Goal: Understand process/instructions: Learn how to perform a task or action

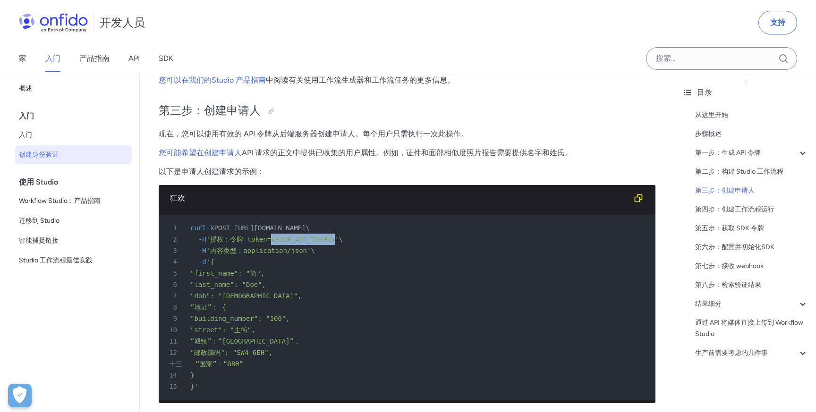
drag, startPoint x: 276, startPoint y: 240, endPoint x: 341, endPoint y: 243, distance: 65.2
click at [339, 243] on font "'授权：令牌 token=<YOUR_API_TOKEN>'" at bounding box center [272, 240] width 133 height 8
click at [331, 245] on div "2 -H '授权：令牌 token=<YOUR_API_TOKEN>' \" at bounding box center [402, 239] width 480 height 11
drag, startPoint x: 276, startPoint y: 240, endPoint x: 340, endPoint y: 240, distance: 63.8
click at [339, 240] on font "'授权：令牌 token=<YOUR_API_TOKEN>'" at bounding box center [272, 240] width 133 height 8
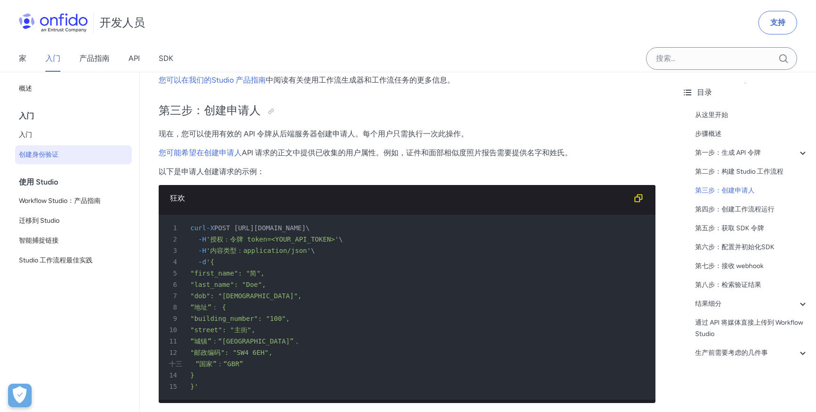
click at [355, 265] on div "4 -d '{" at bounding box center [402, 261] width 480 height 11
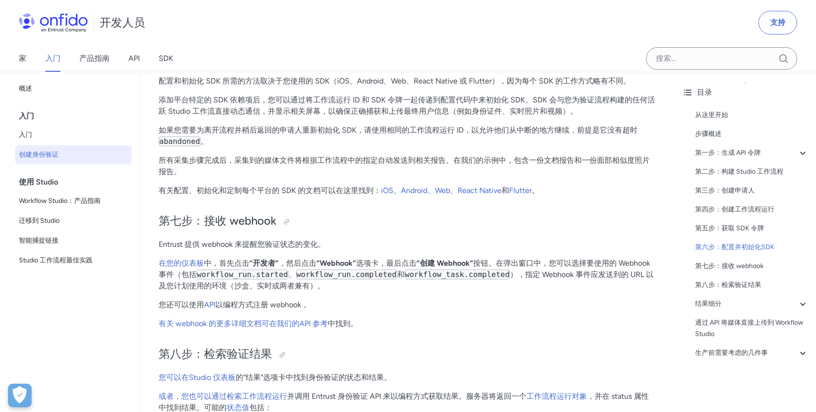
scroll to position [3000, 0]
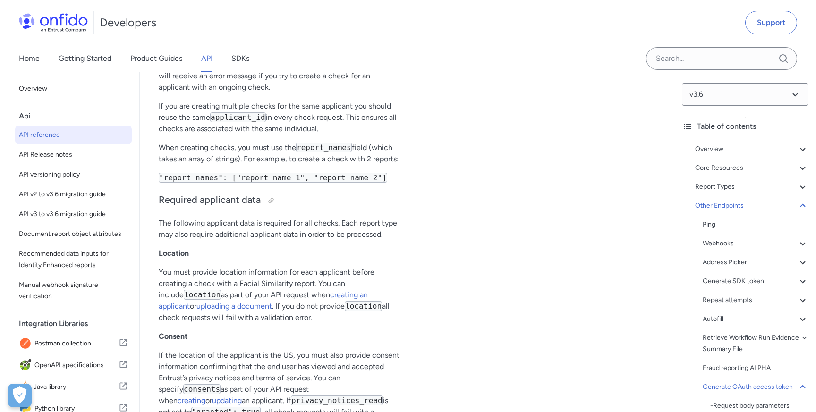
drag, startPoint x: 209, startPoint y: 81, endPoint x: 313, endPoint y: 78, distance: 103.9
copy h2 "OAuth access token"
